Goal: Task Accomplishment & Management: Complete application form

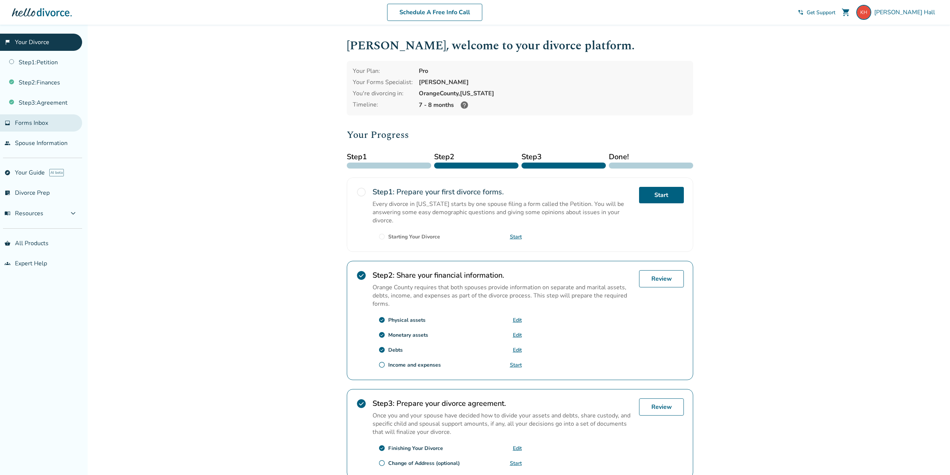
click at [41, 124] on span "Forms Inbox" at bounding box center [31, 123] width 33 height 8
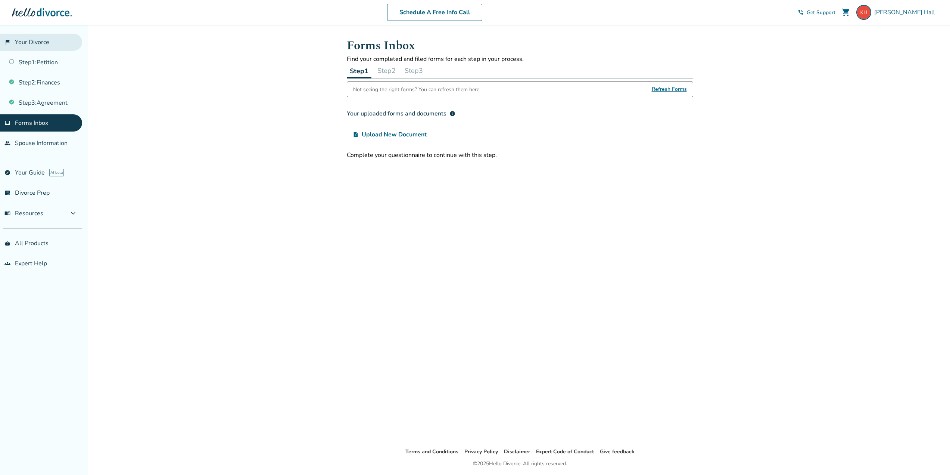
click at [31, 39] on link "flag_2 Your Divorce" at bounding box center [41, 42] width 82 height 17
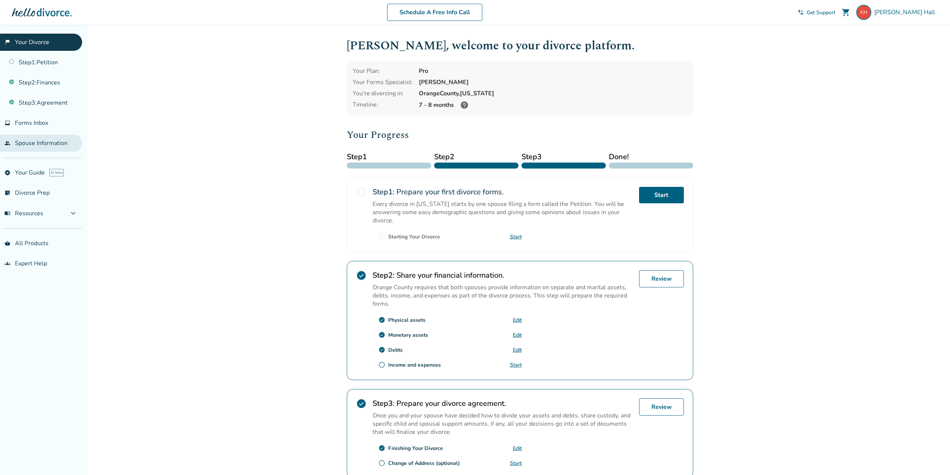
click at [40, 146] on link "people Spouse Information" at bounding box center [41, 142] width 82 height 17
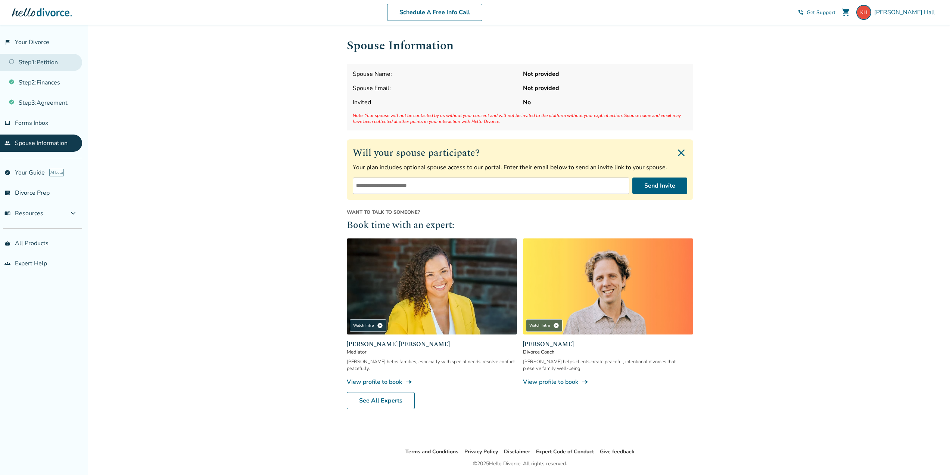
click at [47, 60] on link "Step 1 : Petition" at bounding box center [41, 62] width 82 height 17
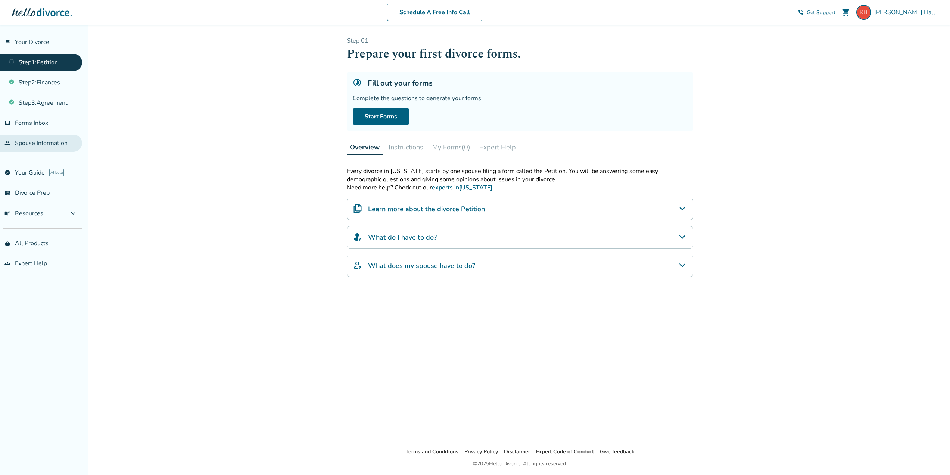
click at [36, 142] on link "people Spouse Information" at bounding box center [41, 142] width 82 height 17
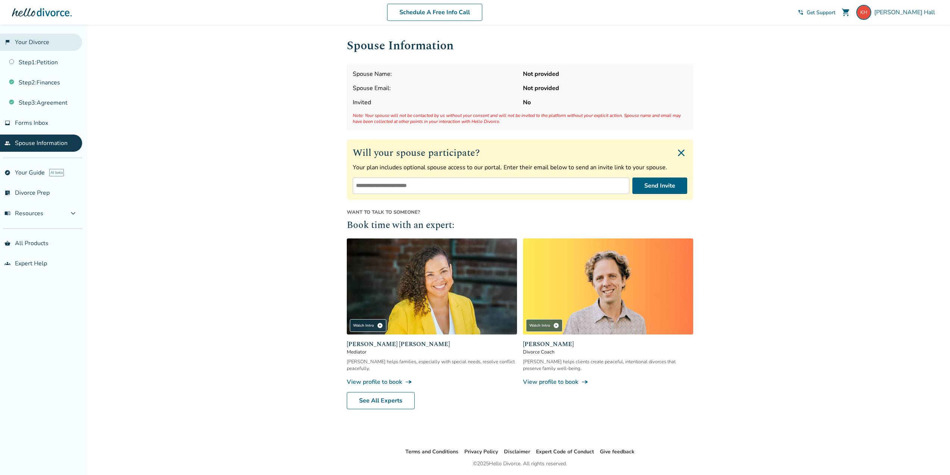
click at [36, 43] on link "flag_2 Your Divorce" at bounding box center [41, 42] width 82 height 17
